Goal: Task Accomplishment & Management: Manage account settings

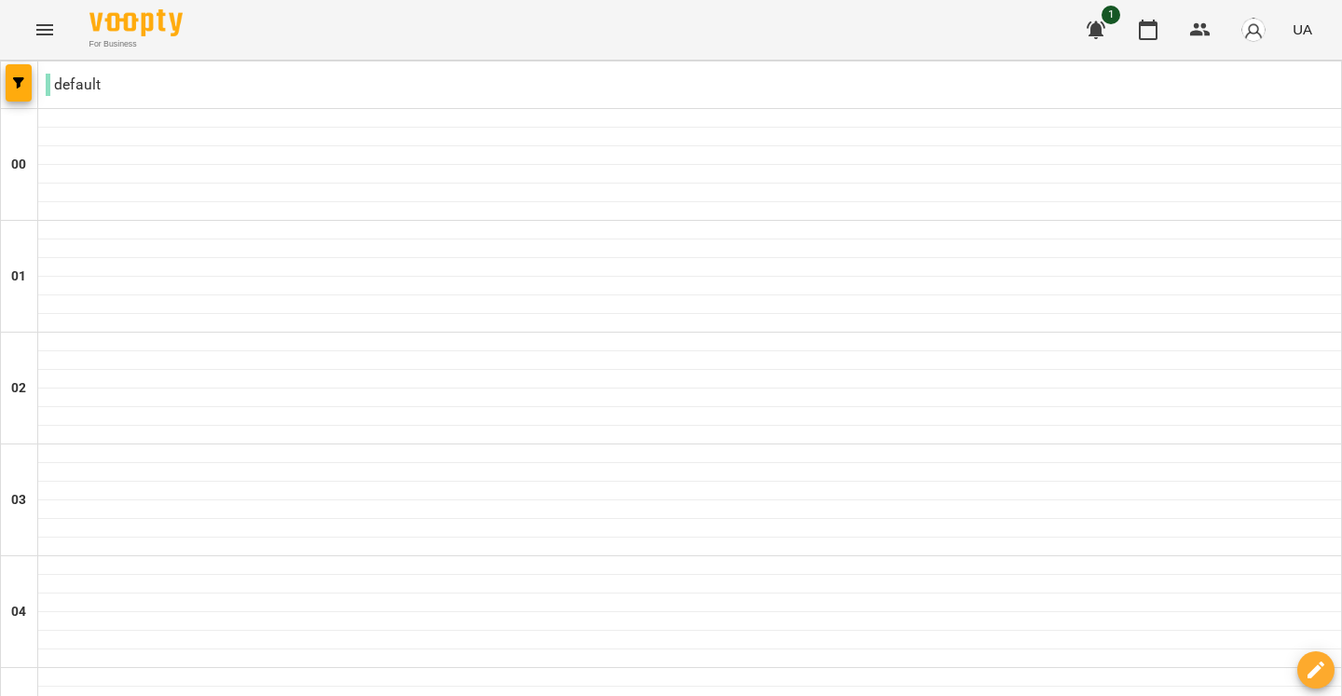
scroll to position [1794, 0]
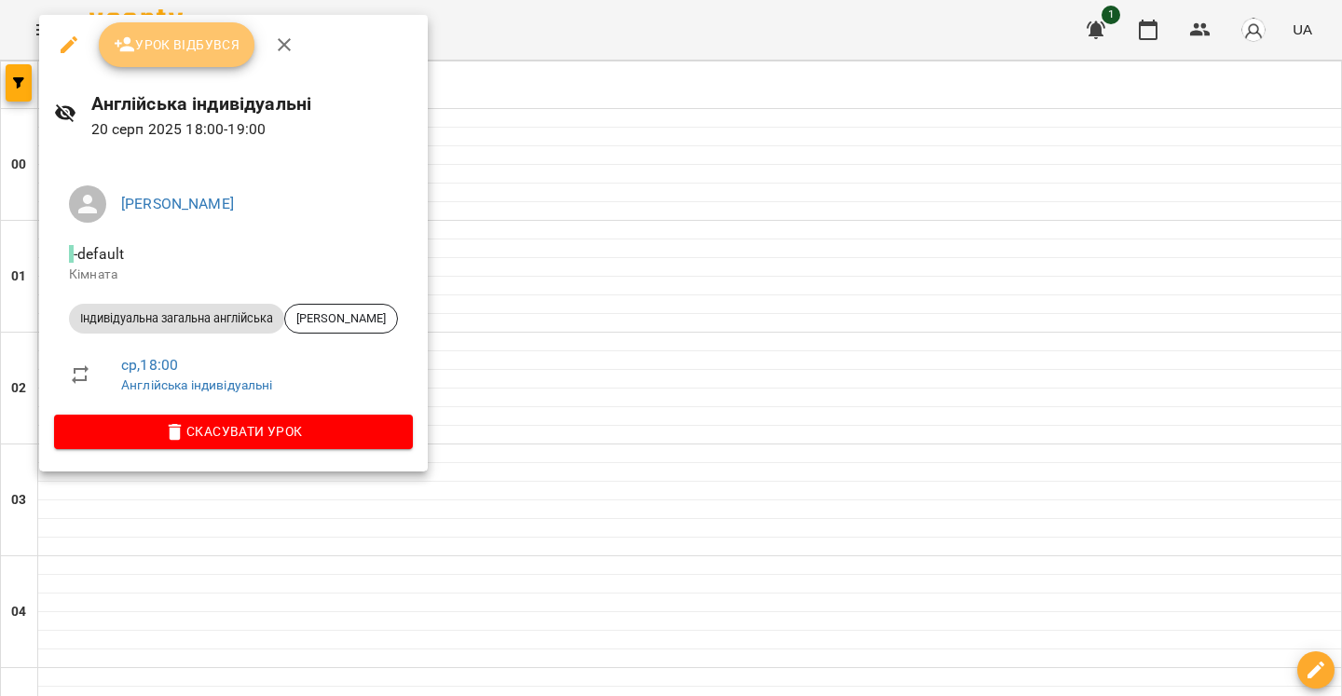
click at [165, 66] on button "Урок відбувся" at bounding box center [177, 44] width 157 height 45
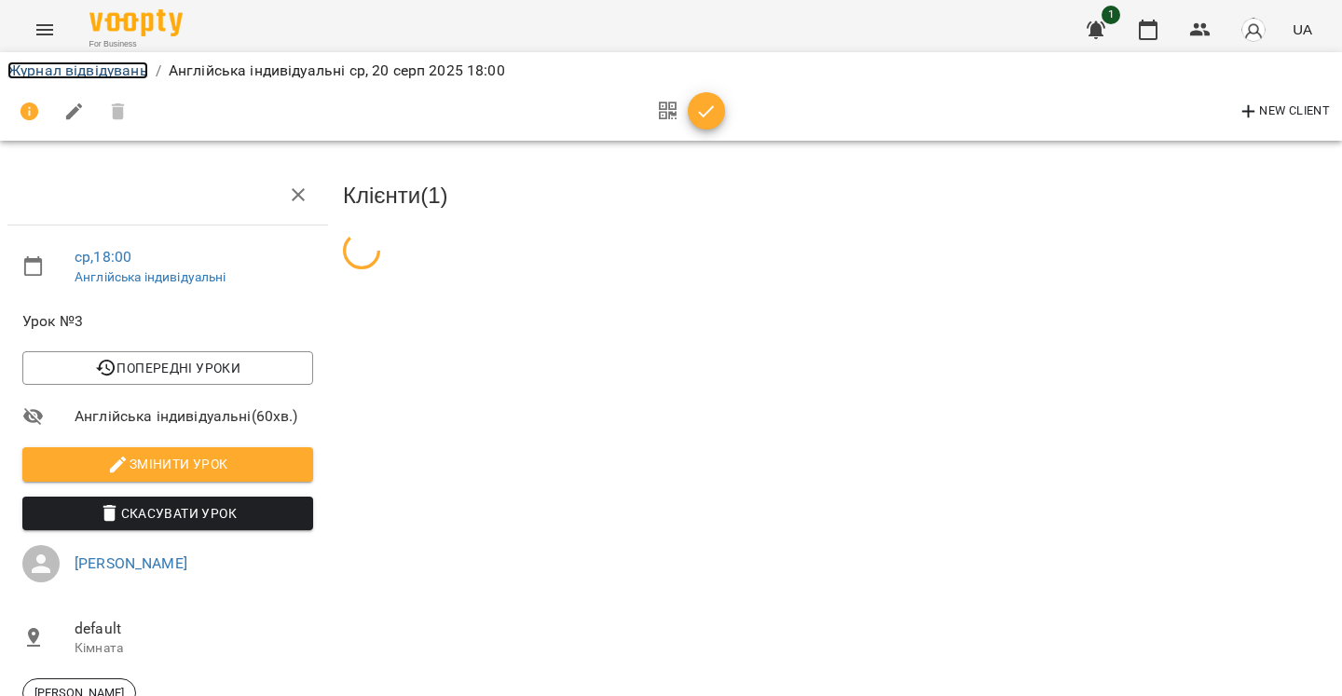
click at [82, 68] on link "Журнал відвідувань" at bounding box center [77, 71] width 141 height 18
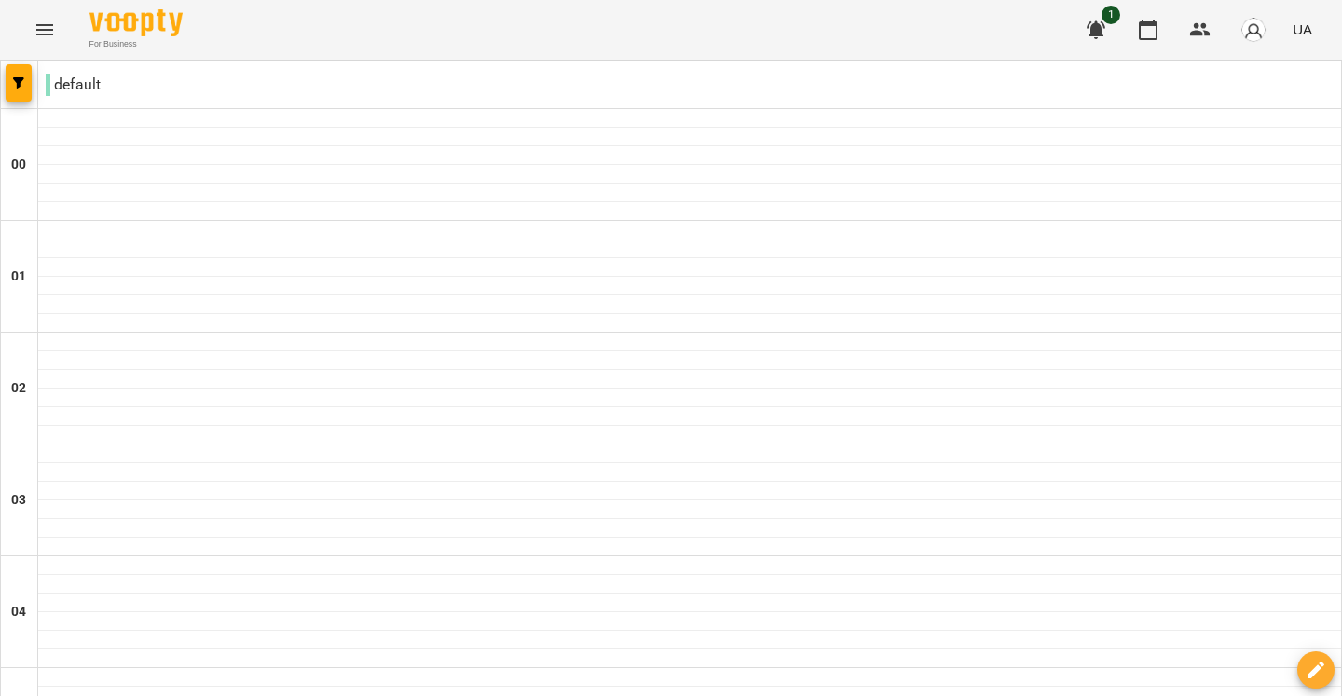
scroll to position [1999, 0]
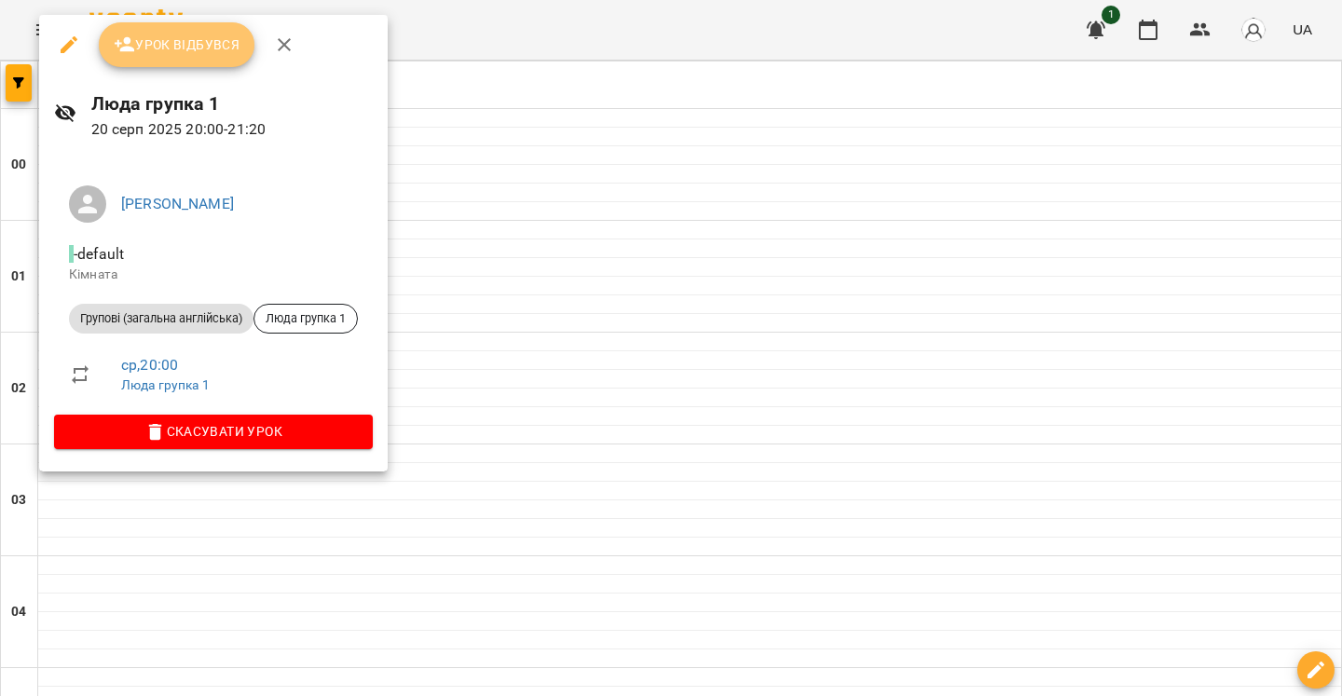
click at [189, 58] on button "Урок відбувся" at bounding box center [177, 44] width 157 height 45
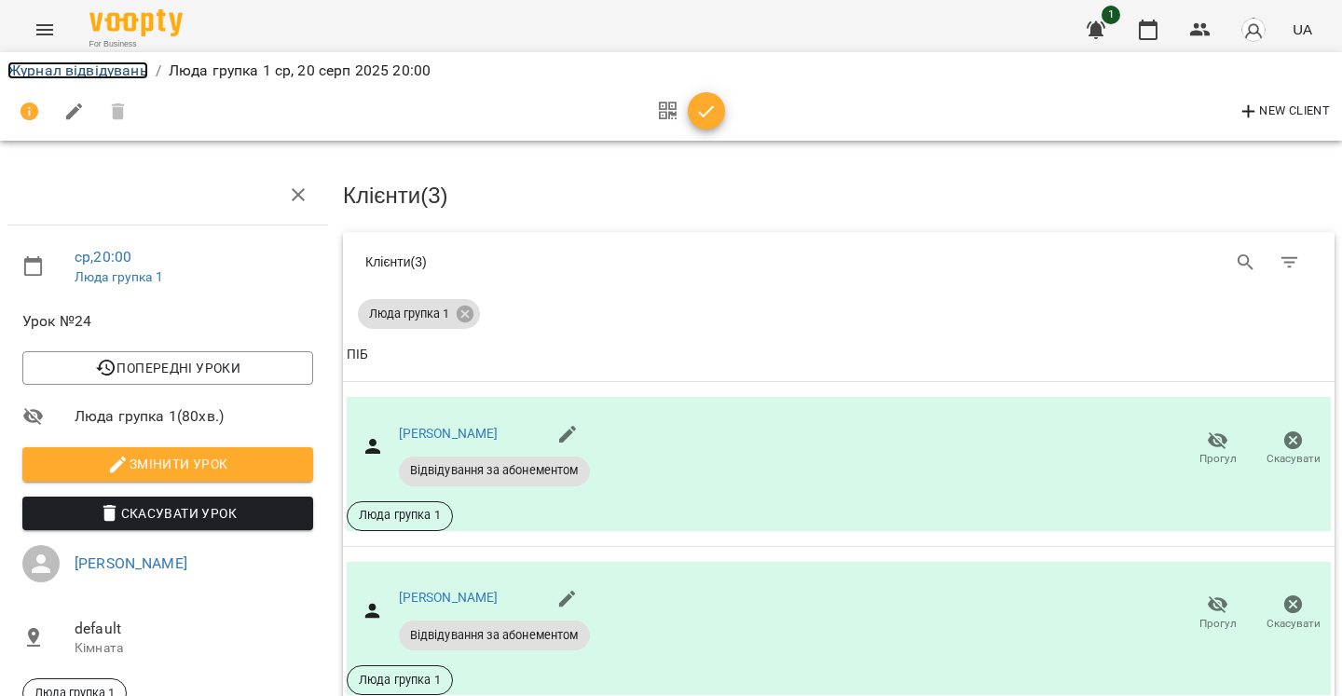
click at [53, 72] on link "Журнал відвідувань" at bounding box center [77, 71] width 141 height 18
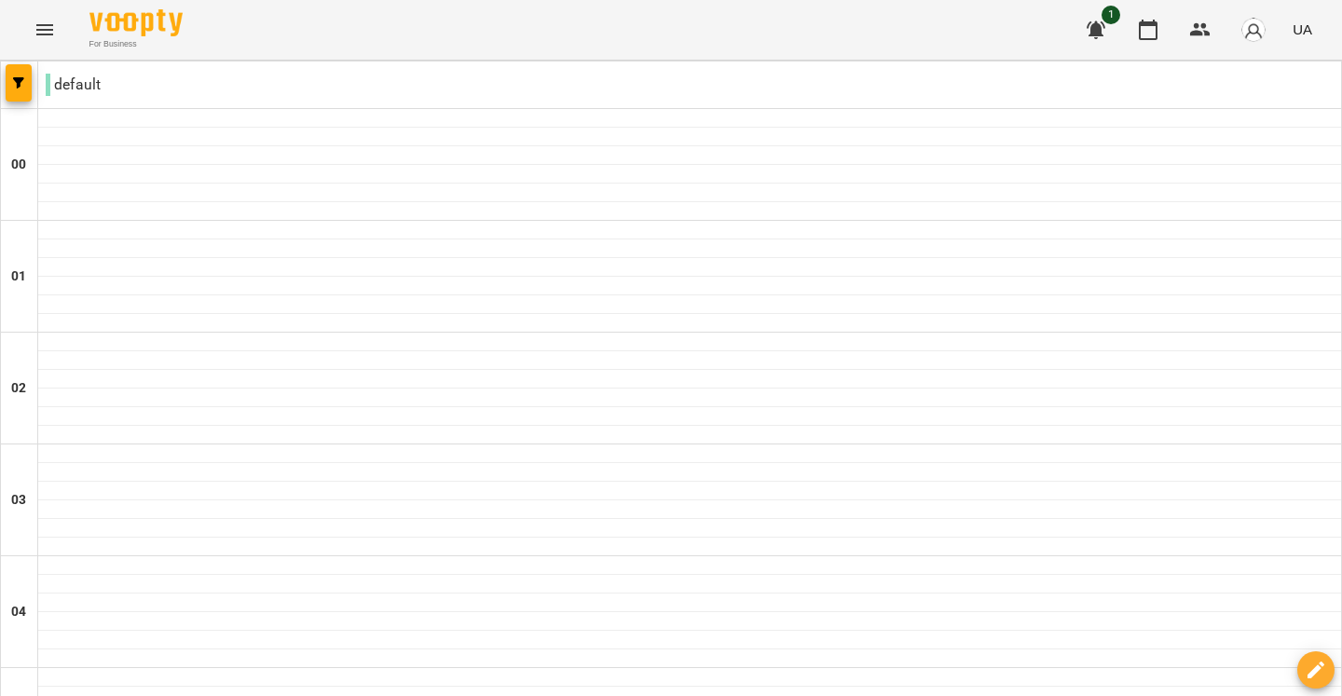
scroll to position [889, 0]
